Goal: Complete application form: Complete application form

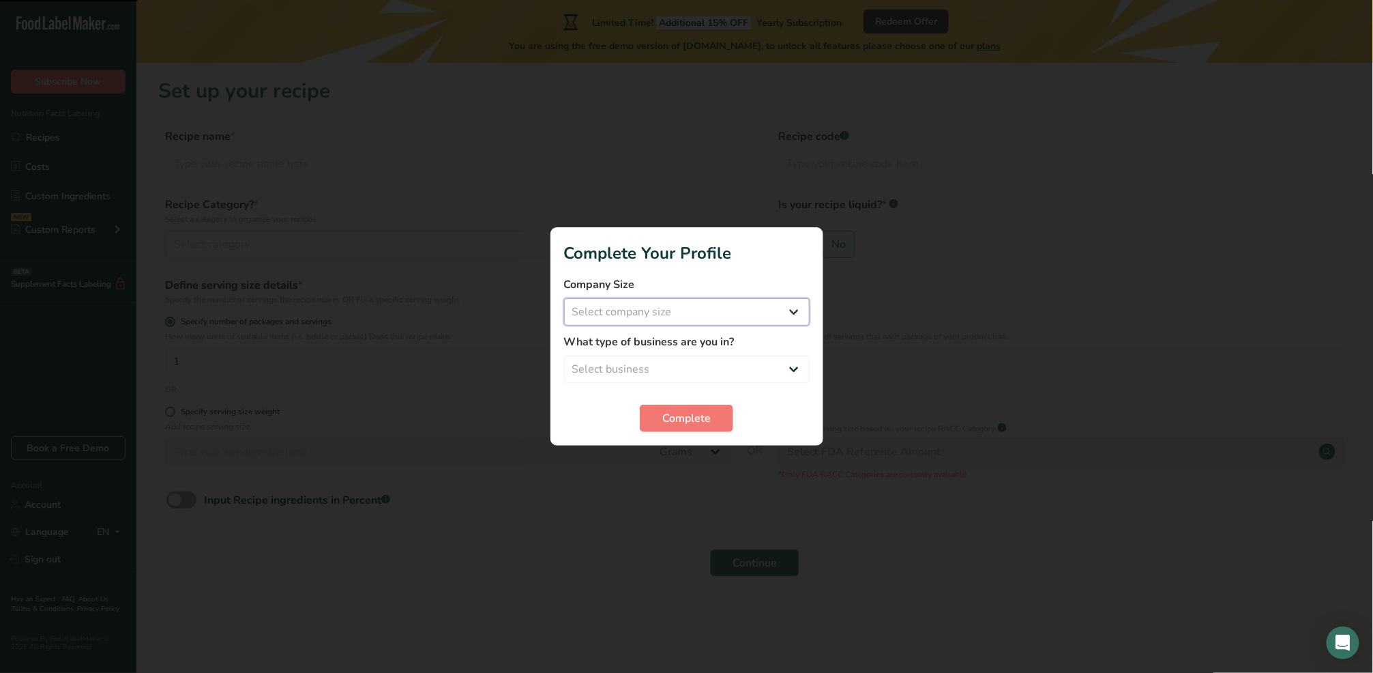
click at [688, 310] on select "Select company size Fewer than 10 Employees 10 to 50 Employees 51 to 500 Employ…" at bounding box center [687, 311] width 246 height 27
click at [686, 323] on select "Select company size Fewer than 10 Employees 10 to 50 Employees 51 to 500 Employ…" at bounding box center [687, 311] width 246 height 27
click at [703, 370] on select "Select business Packaged Food Manufacturer Restaurant & Cafe Bakery Meal Plans …" at bounding box center [687, 368] width 246 height 27
select select "5"
click at [564, 355] on select "Select business Packaged Food Manufacturer Restaurant & Cafe Bakery Meal Plans …" at bounding box center [687, 368] width 246 height 27
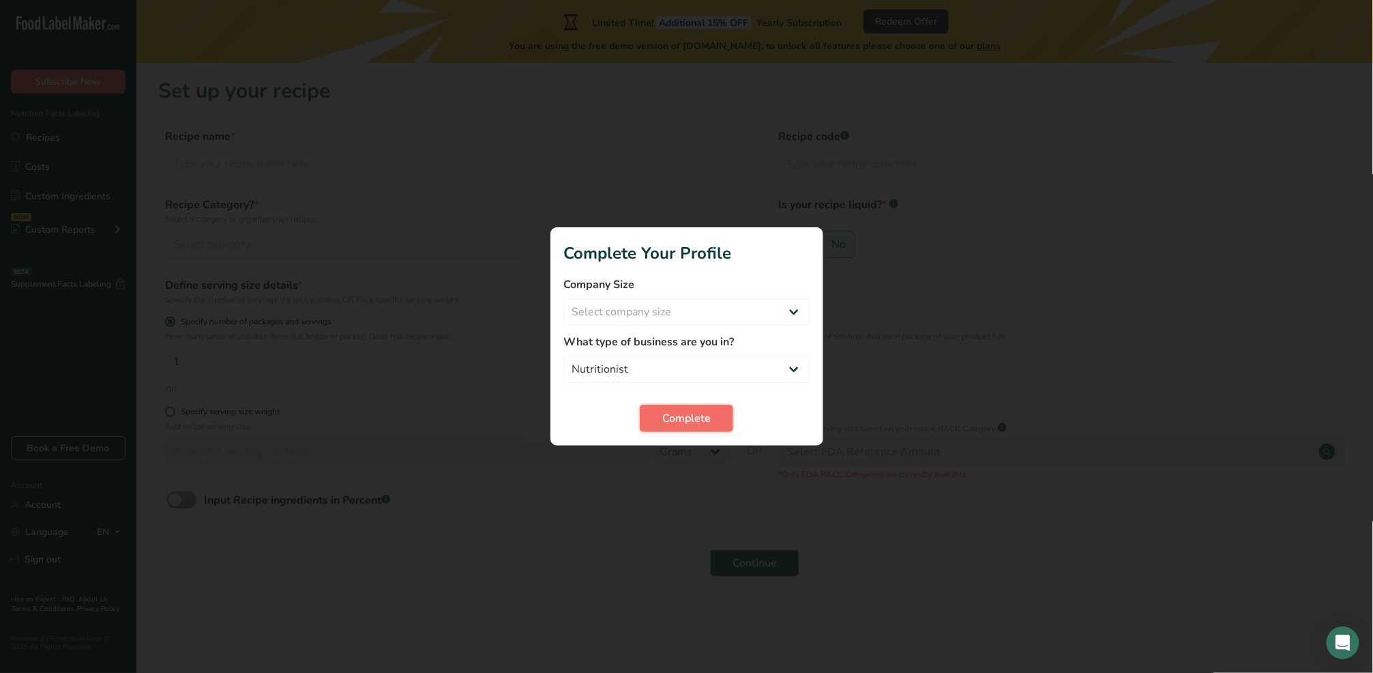
click at [699, 415] on span "Complete" at bounding box center [686, 418] width 48 height 16
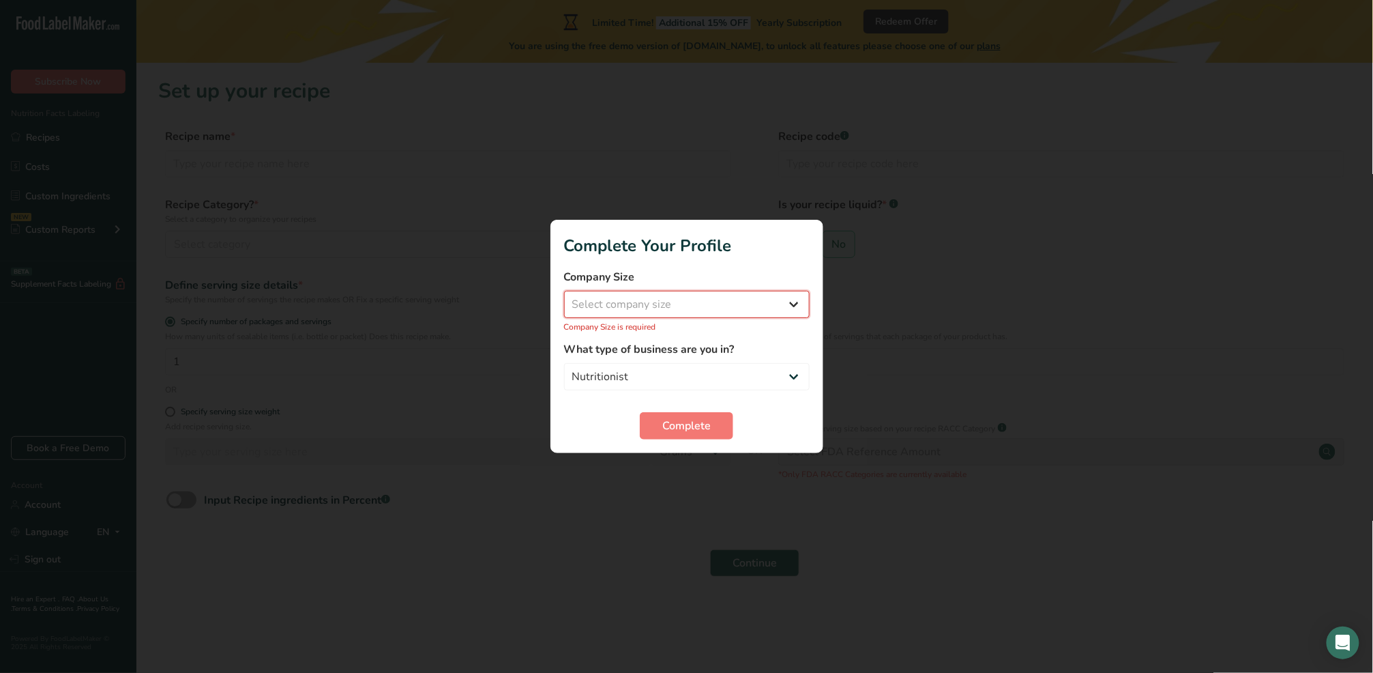
click at [692, 297] on select "Select company size Fewer than 10 Employees 10 to 50 Employees 51 to 500 Employ…" at bounding box center [687, 304] width 246 height 27
select select "1"
click at [564, 298] on select "Select company size Fewer than 10 Employees 10 to 50 Employees 51 to 500 Employ…" at bounding box center [687, 304] width 246 height 27
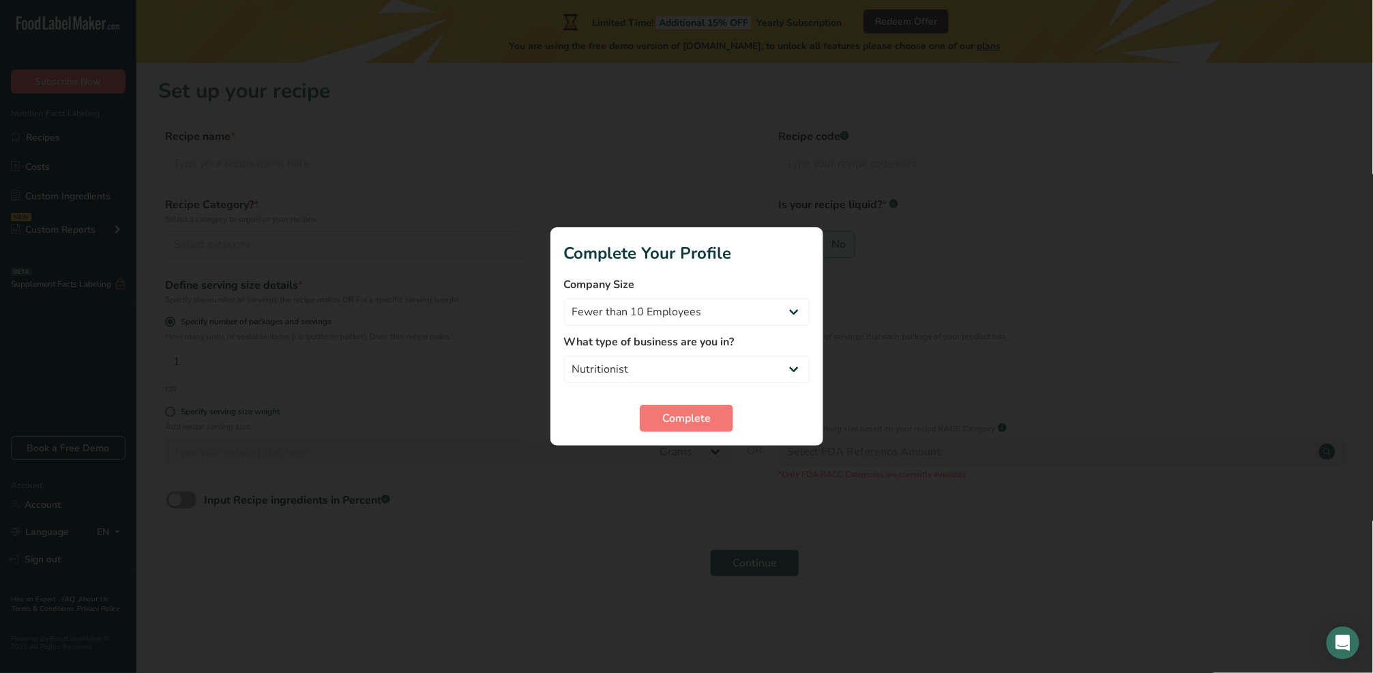
click at [710, 402] on form "Company Size Fewer than 10 Employees 10 to 50 Employees 51 to 500 Employees Ove…" at bounding box center [687, 354] width 246 height 156
click at [716, 429] on button "Complete" at bounding box center [686, 418] width 93 height 27
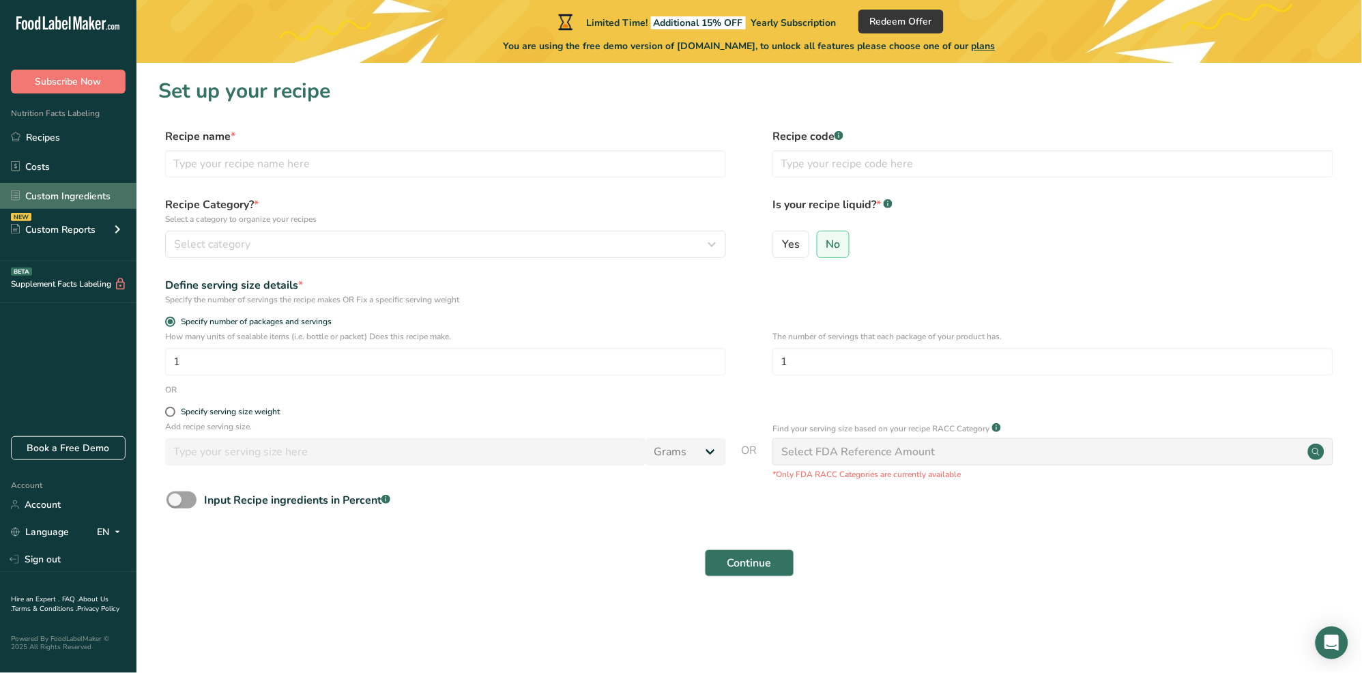
click at [90, 198] on link "Custom Ingredients" at bounding box center [68, 196] width 136 height 26
